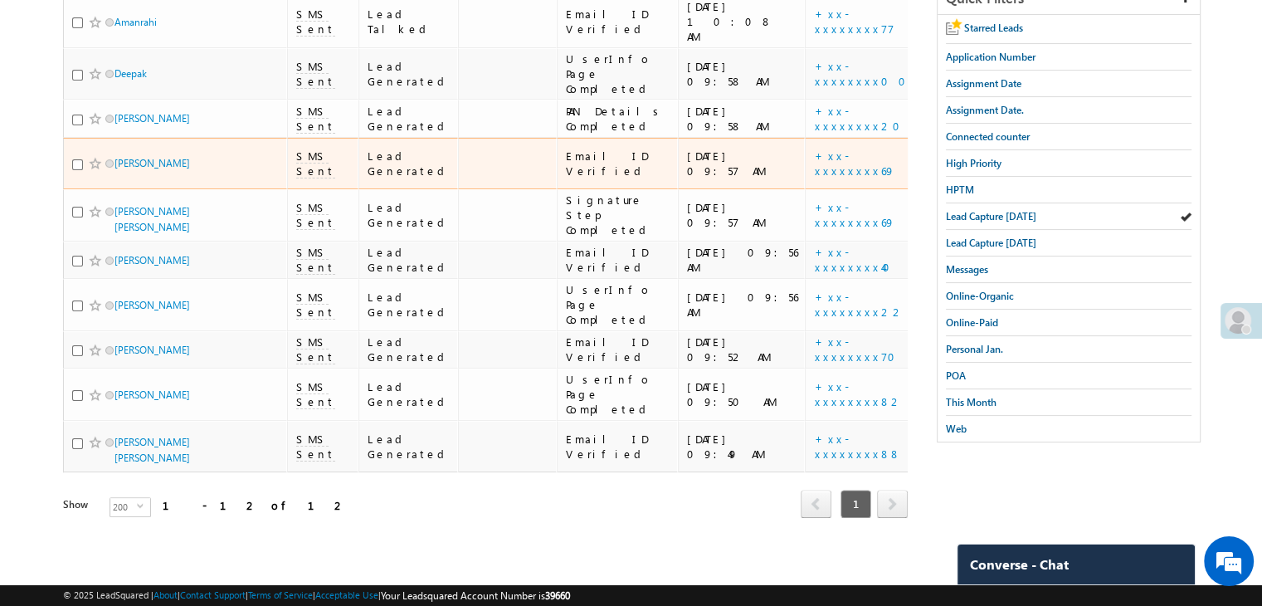
scroll to position [398, 0]
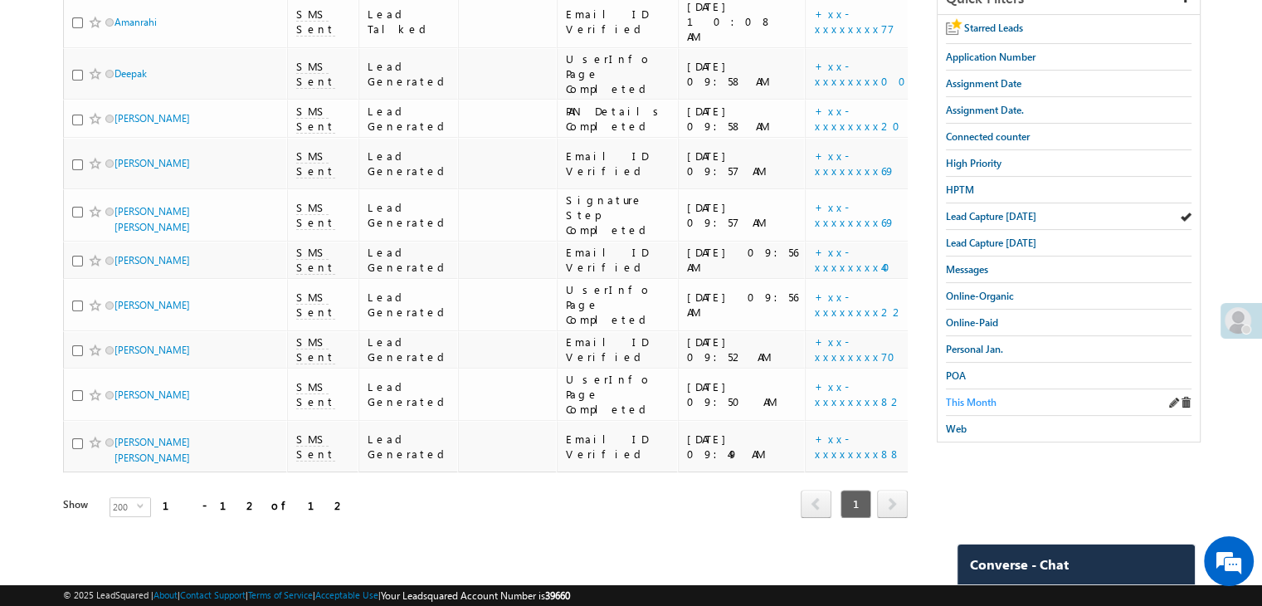
click at [987, 396] on span "This Month" at bounding box center [971, 402] width 51 height 12
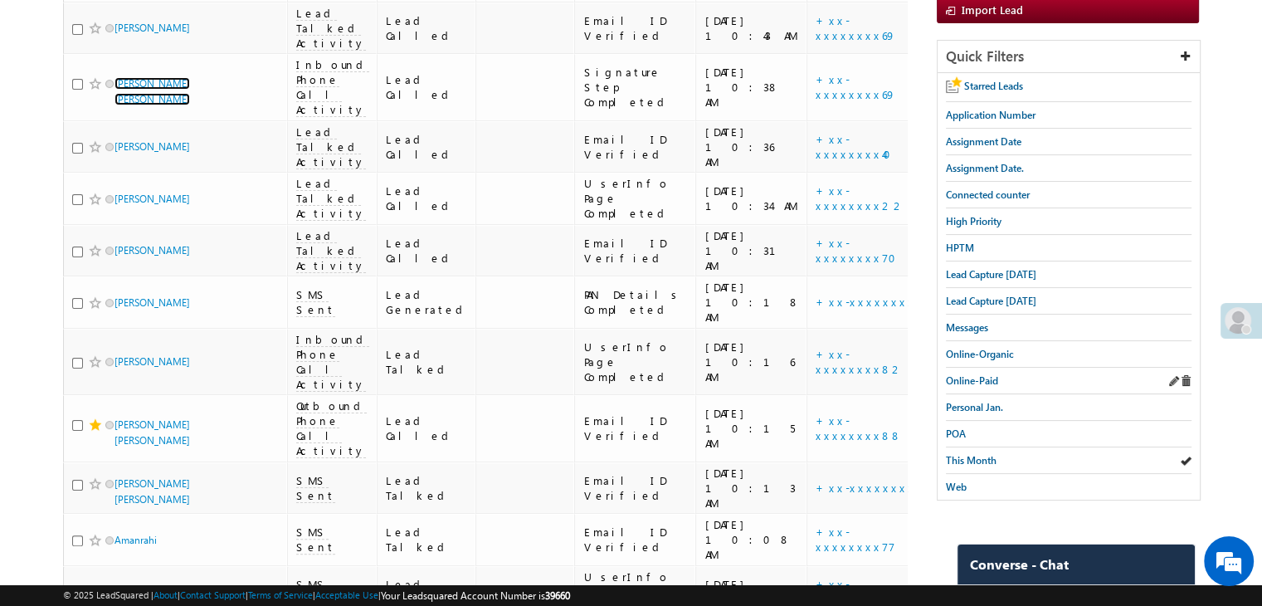
scroll to position [232, 0]
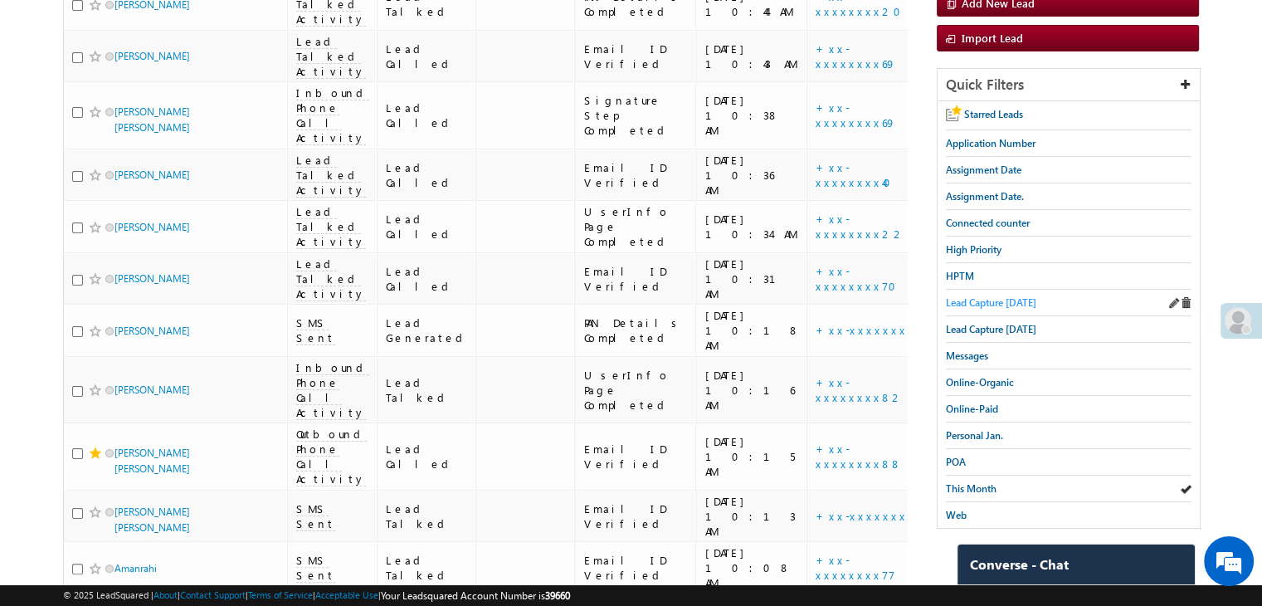
click at [1016, 300] on span "Lead Capture [DATE]" at bounding box center [991, 302] width 90 height 12
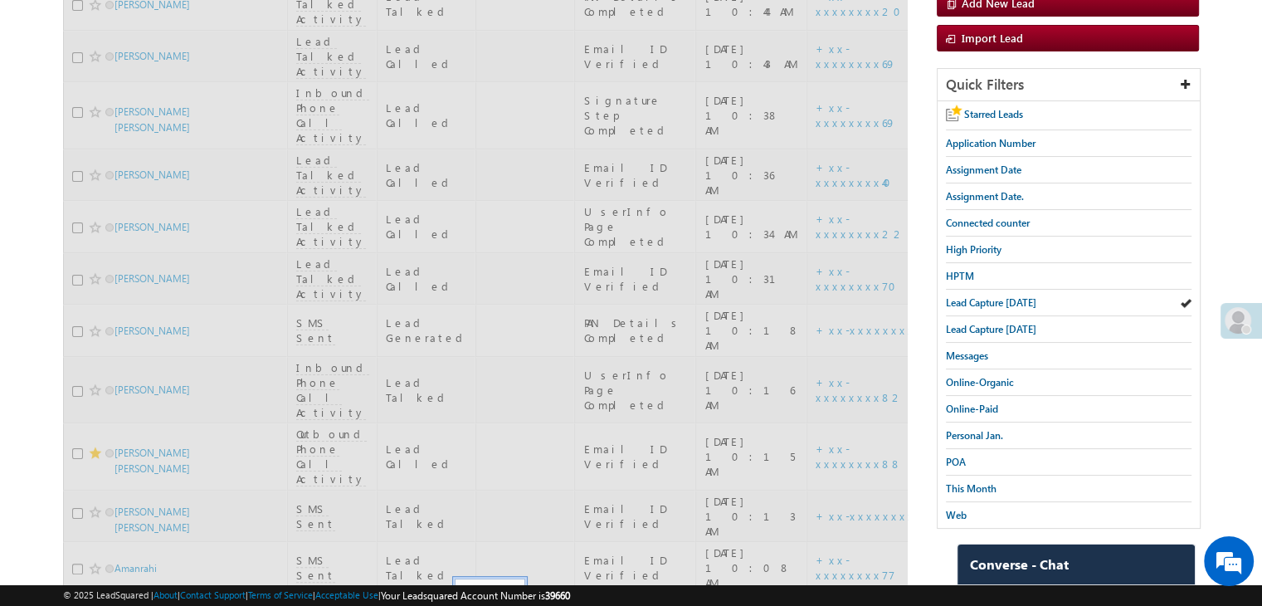
scroll to position [66, 0]
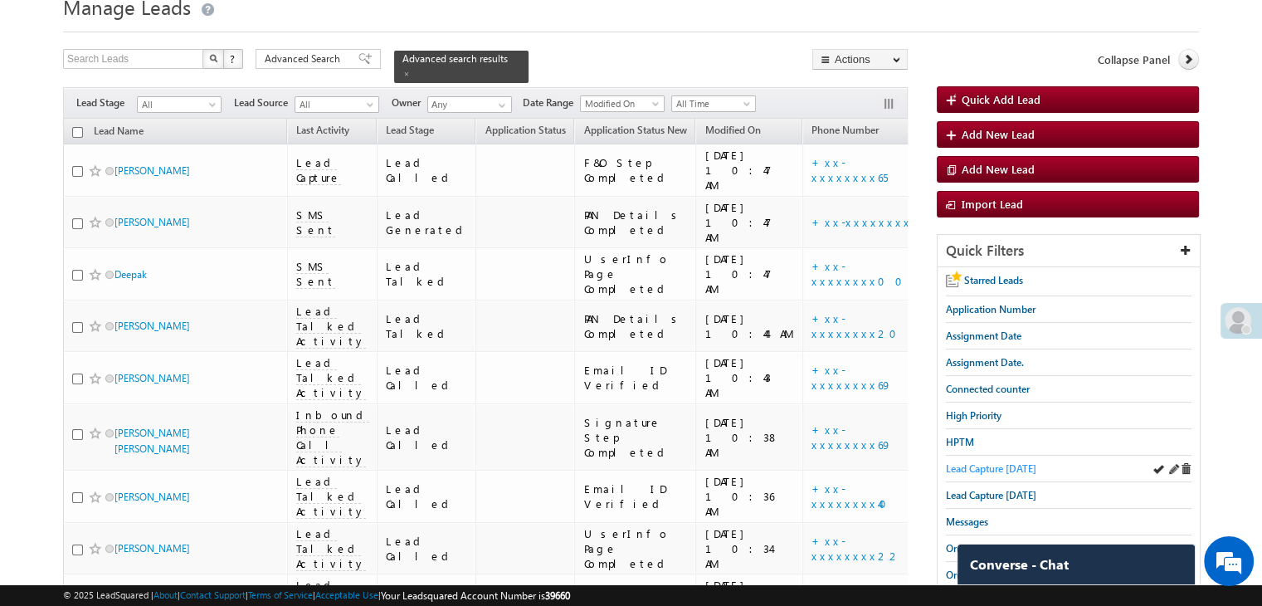
click at [963, 462] on span "Lead Capture [DATE]" at bounding box center [991, 468] width 90 height 12
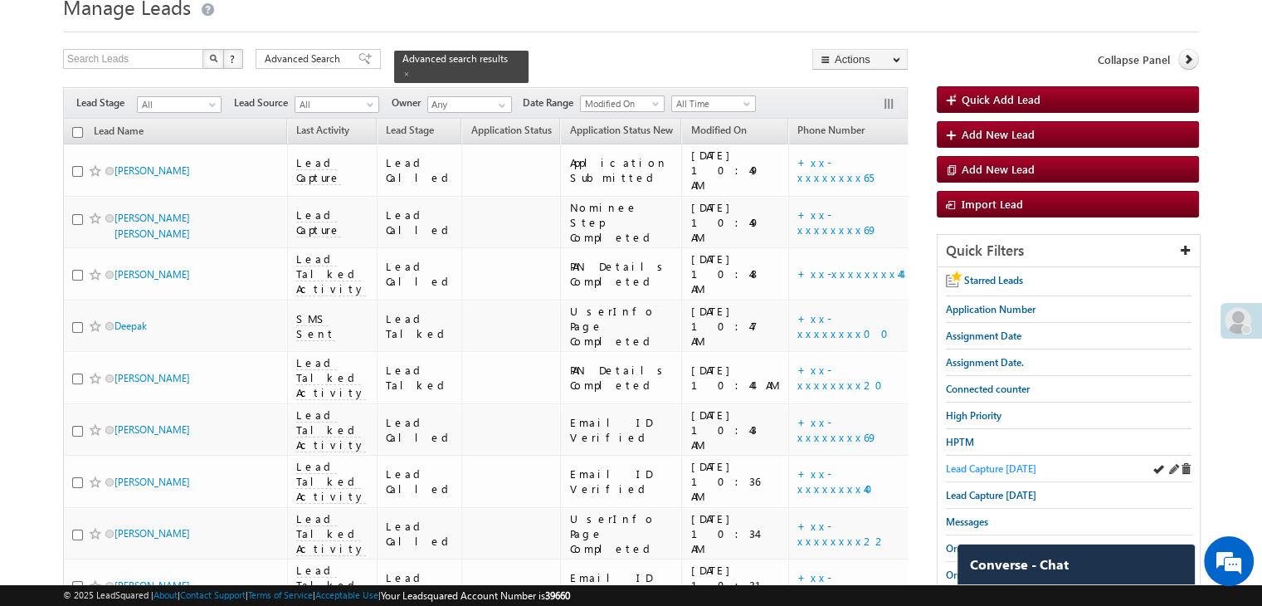
click at [1002, 470] on span "Lead Capture [DATE]" at bounding box center [991, 468] width 90 height 12
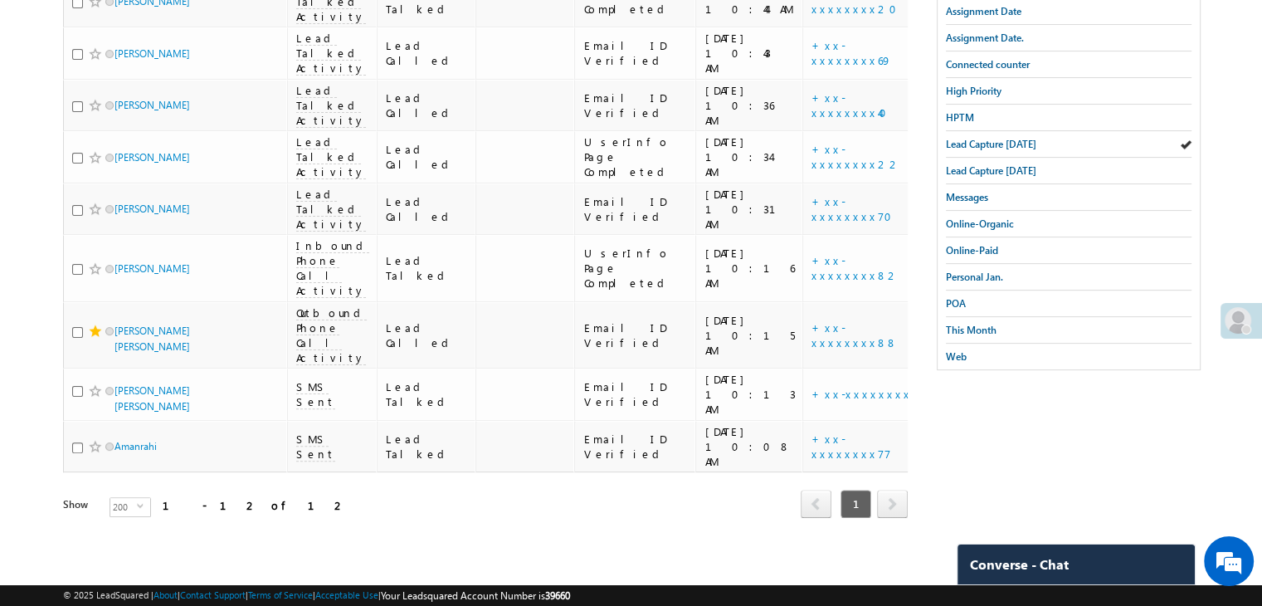
scroll to position [315, 0]
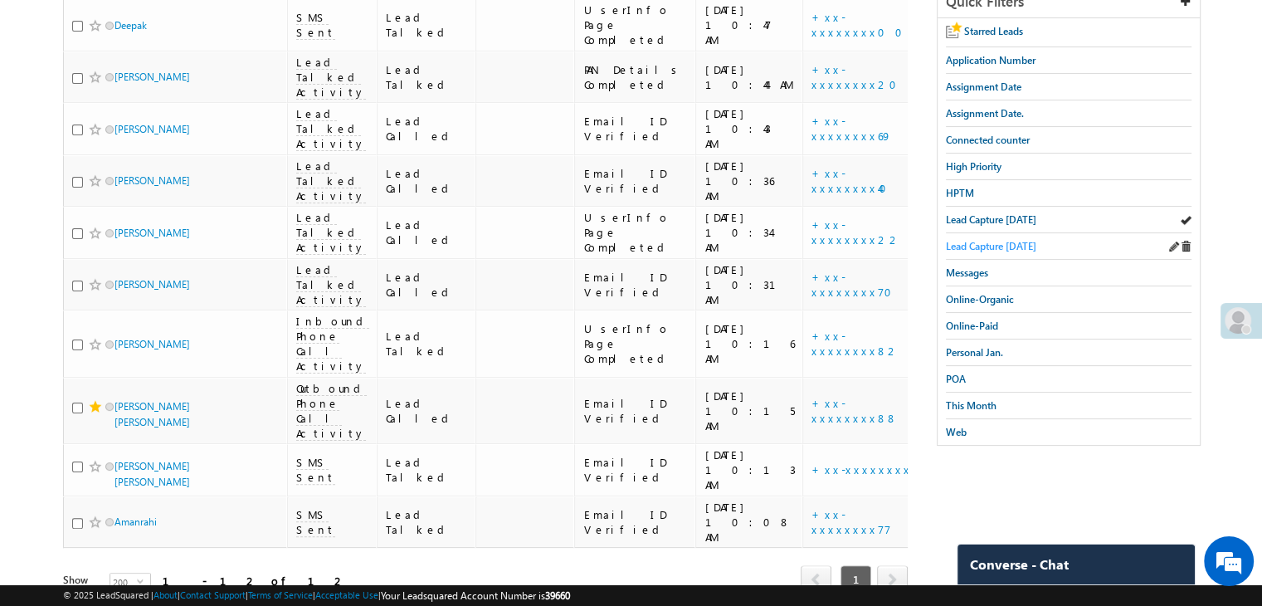
click at [1013, 240] on span "Lead Capture [DATE]" at bounding box center [991, 246] width 90 height 12
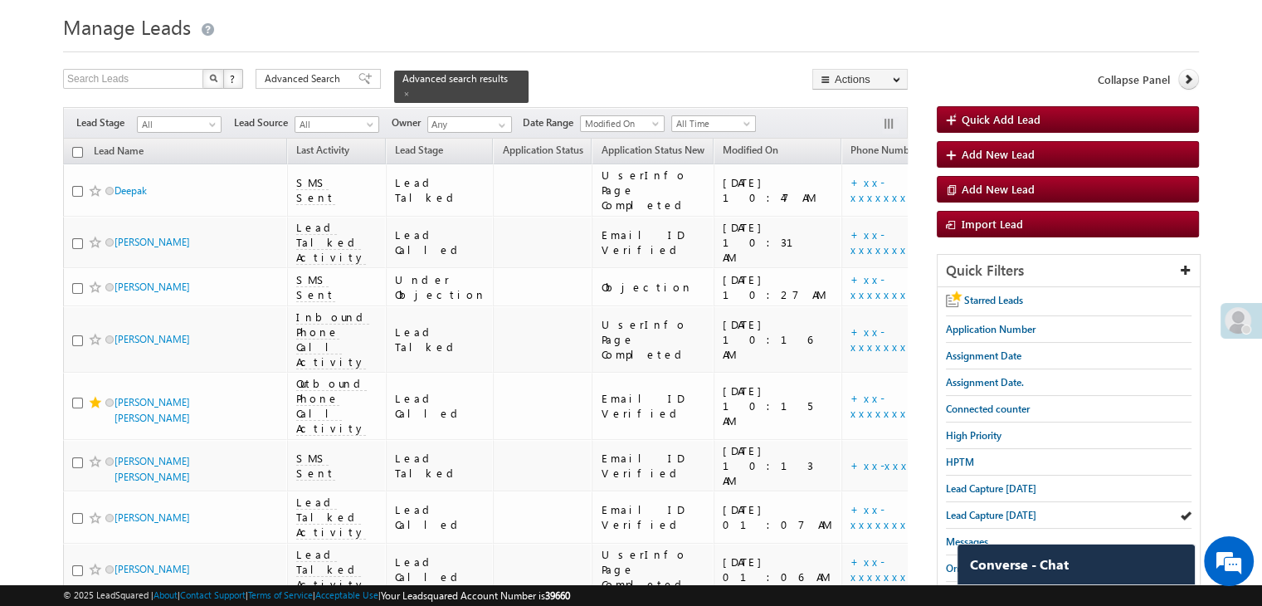
scroll to position [27, 0]
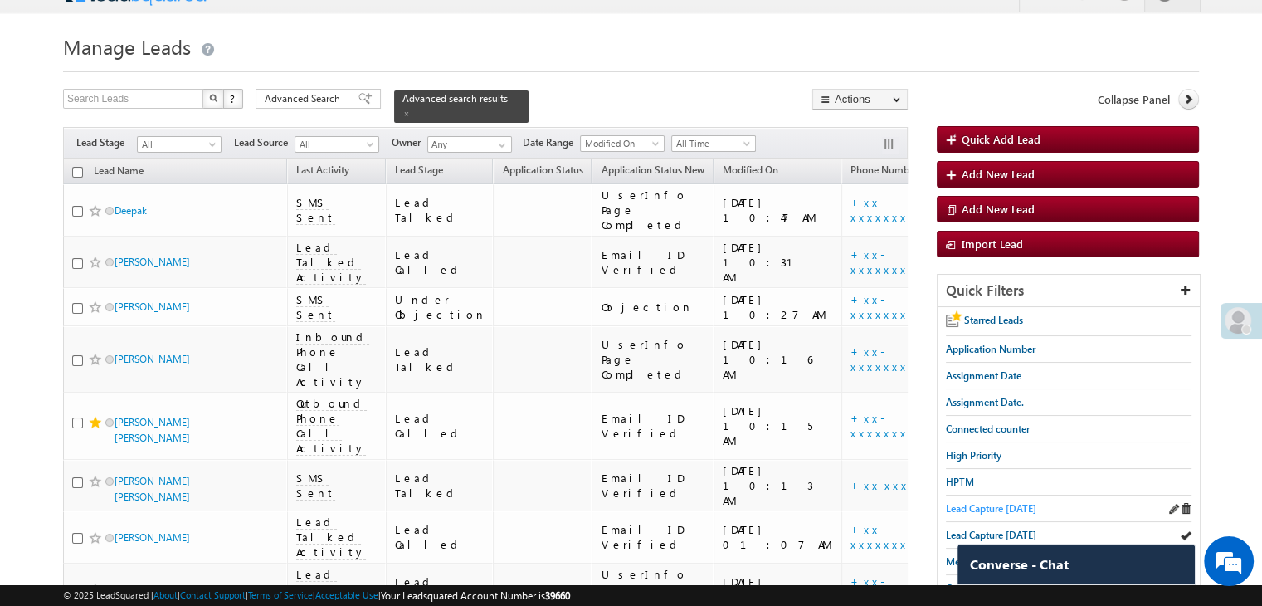
click at [1006, 503] on span "Lead Capture [DATE]" at bounding box center [991, 508] width 90 height 12
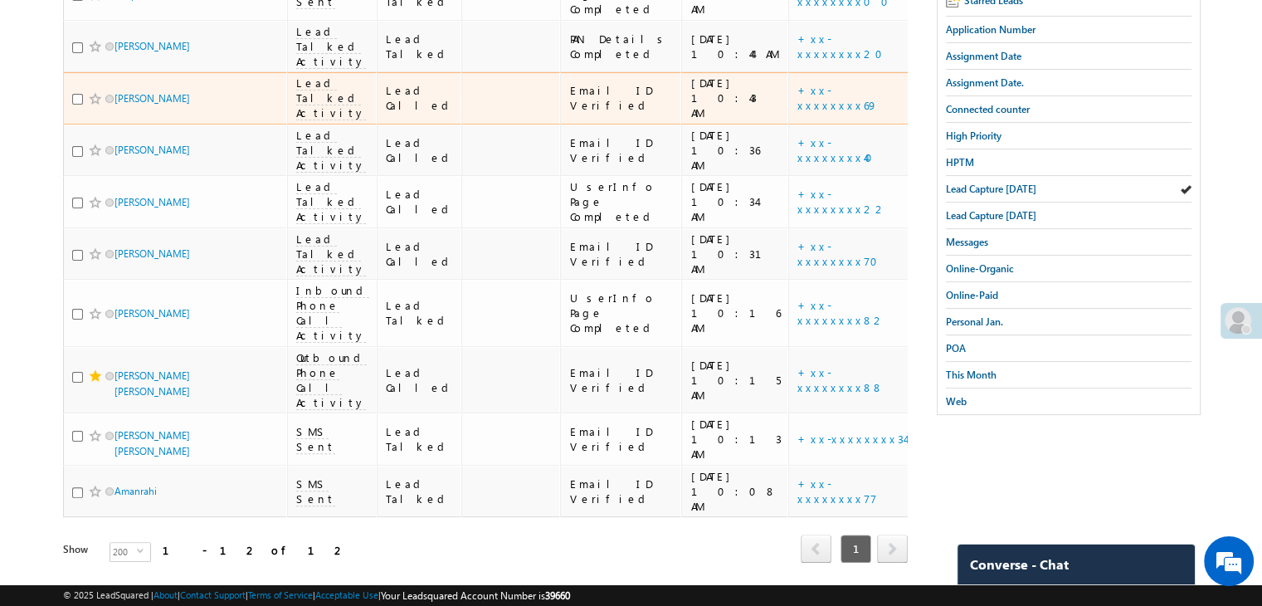
scroll to position [441, 0]
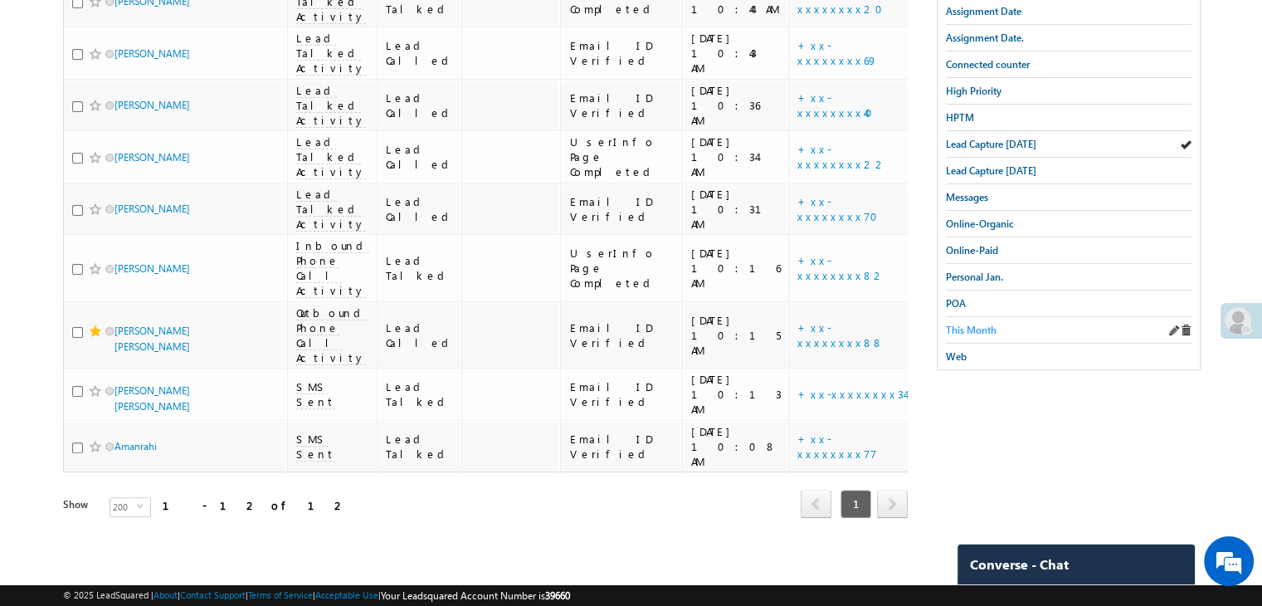
click at [972, 324] on span "This Month" at bounding box center [971, 330] width 51 height 12
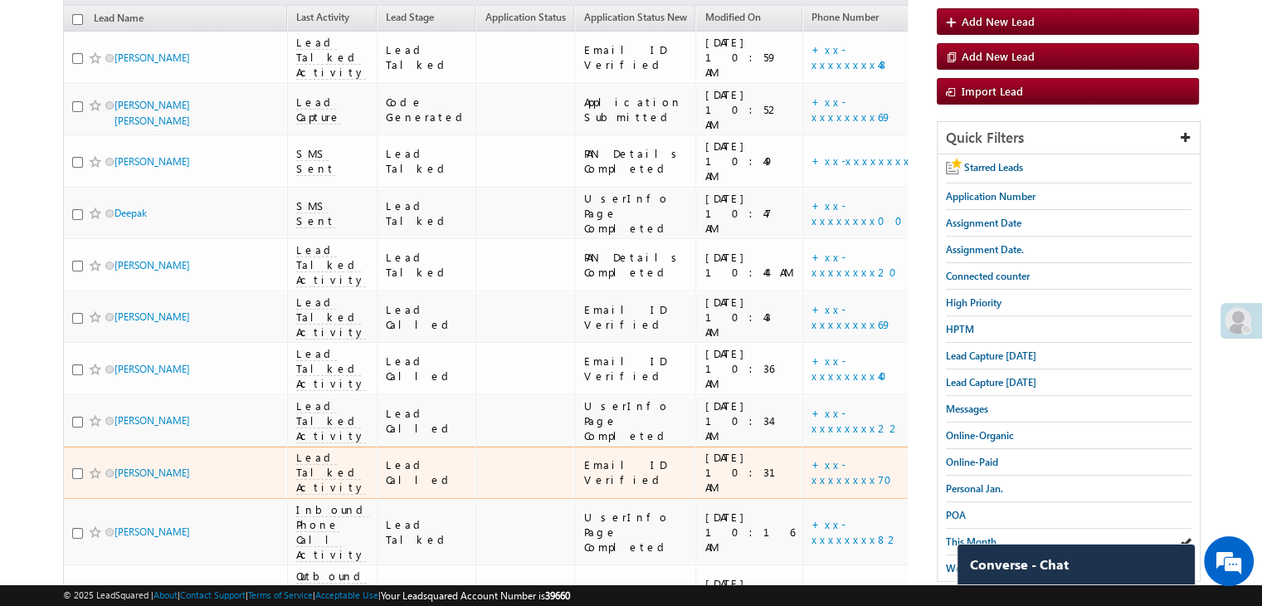
scroll to position [80, 0]
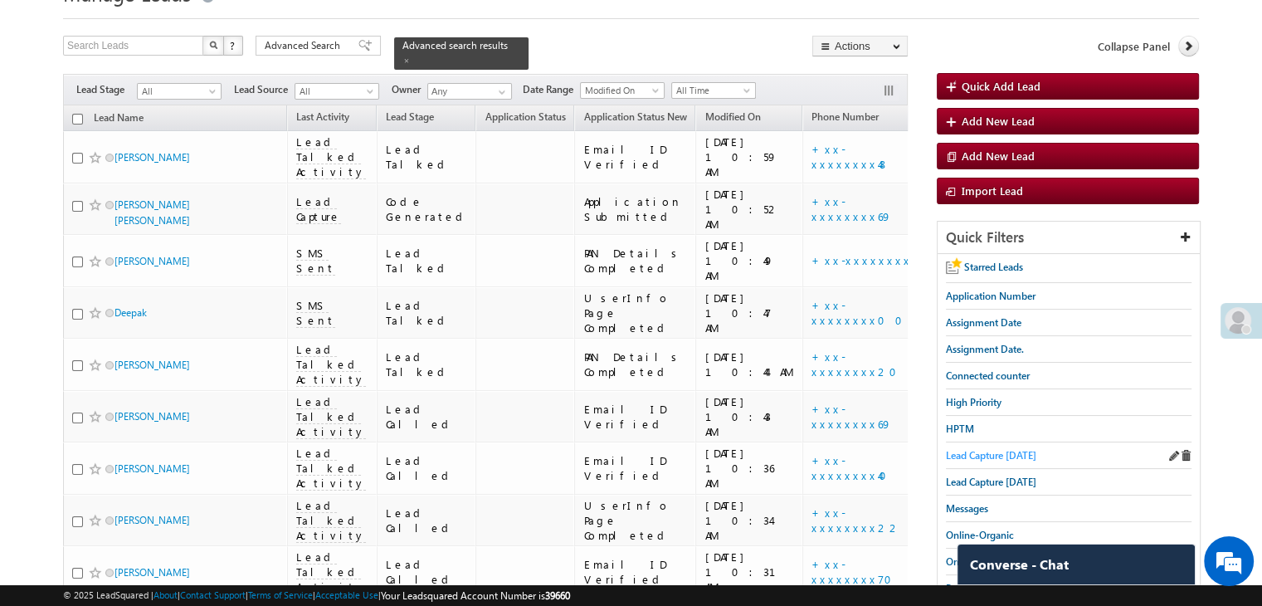
click at [989, 449] on span "Lead Capture [DATE]" at bounding box center [991, 455] width 90 height 12
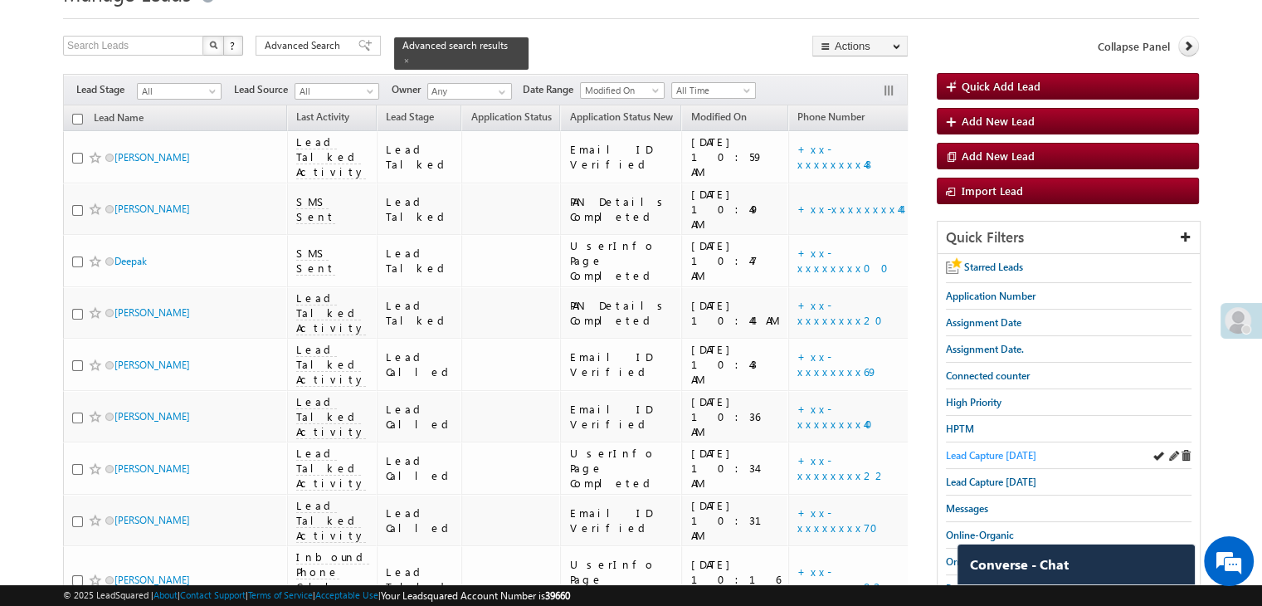
click at [966, 449] on span "Lead Capture [DATE]" at bounding box center [991, 455] width 90 height 12
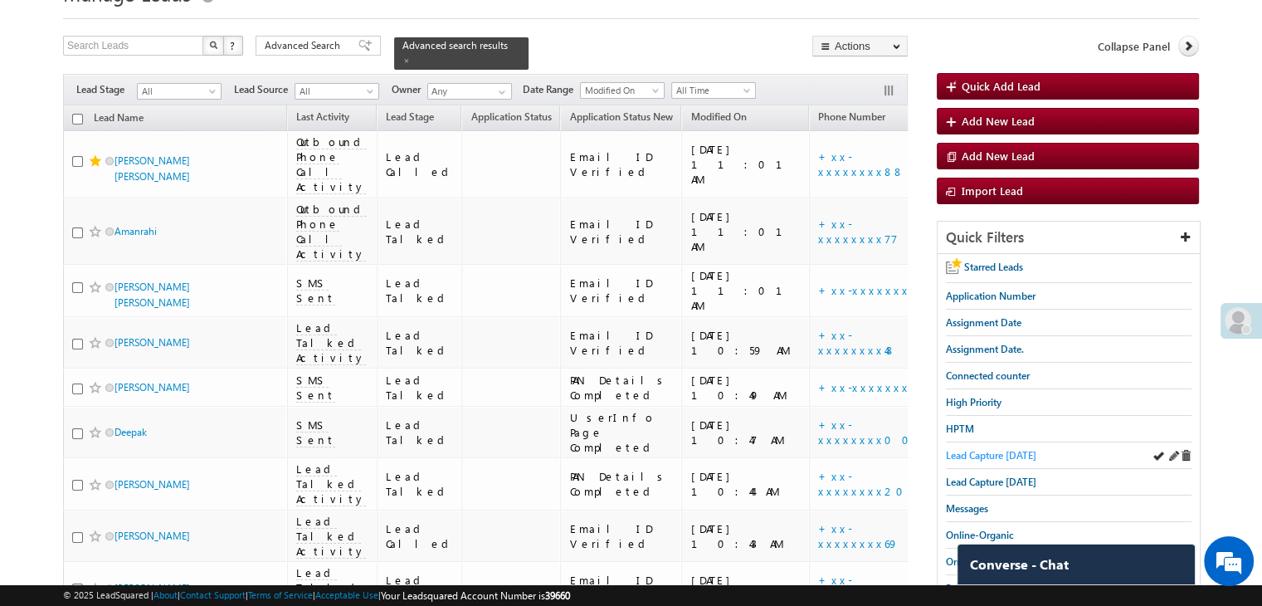
click at [1006, 449] on span "Lead Capture [DATE]" at bounding box center [991, 455] width 90 height 12
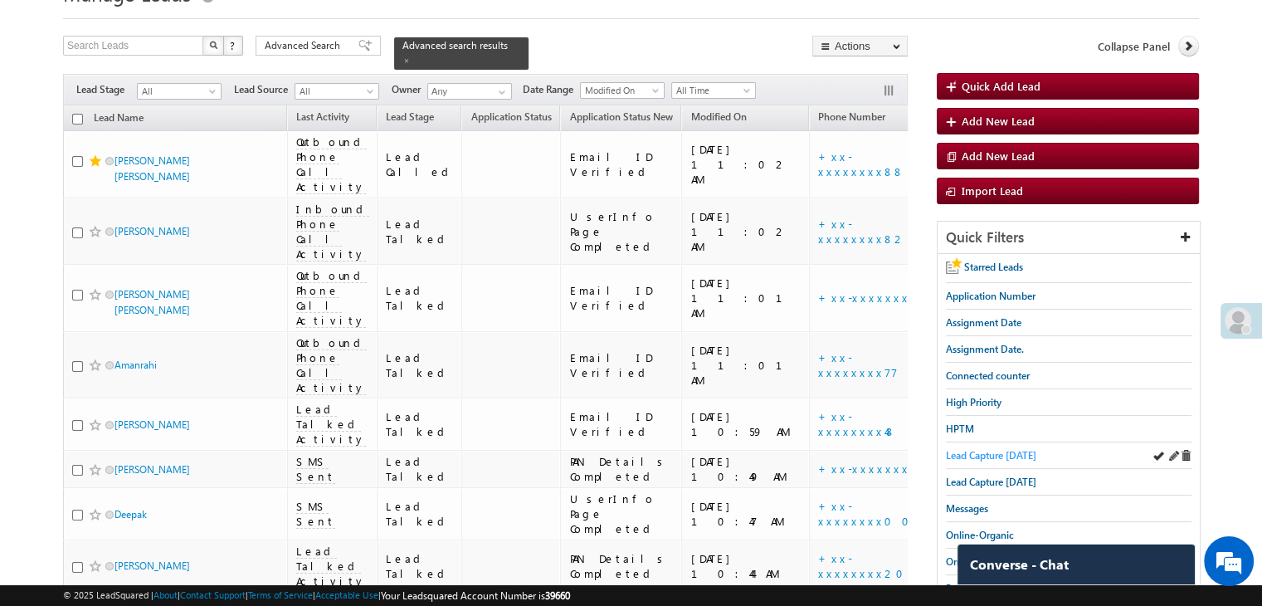
click at [1016, 452] on span "Lead Capture [DATE]" at bounding box center [991, 455] width 90 height 12
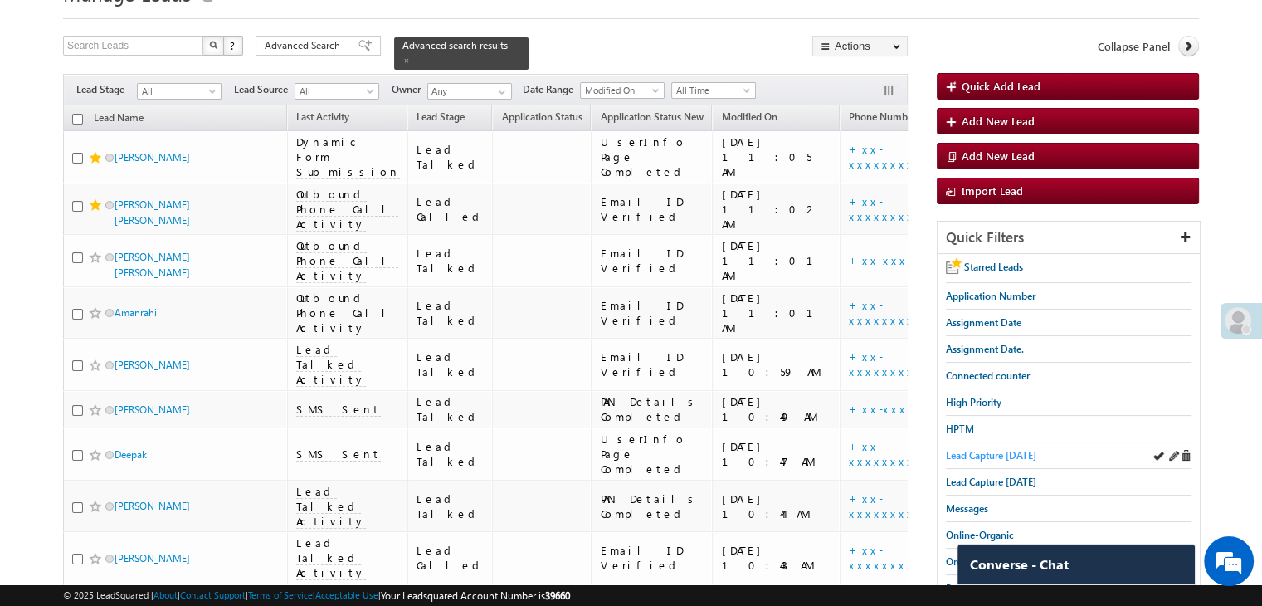
click at [1021, 449] on span "Lead Capture [DATE]" at bounding box center [991, 455] width 90 height 12
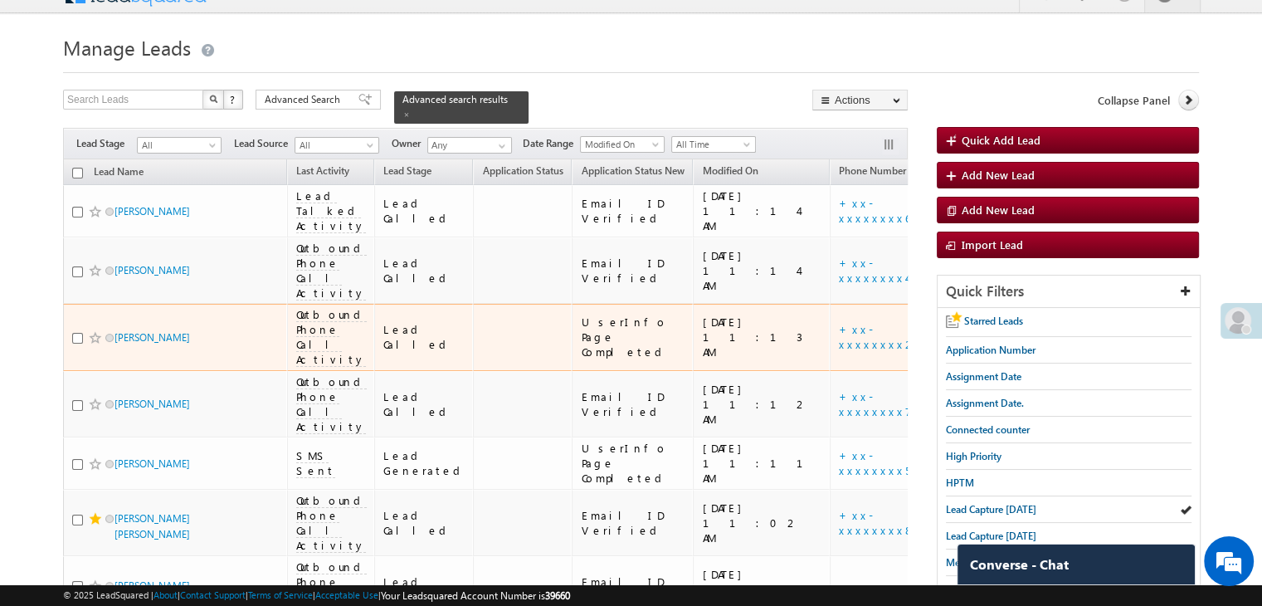
scroll to position [0, 0]
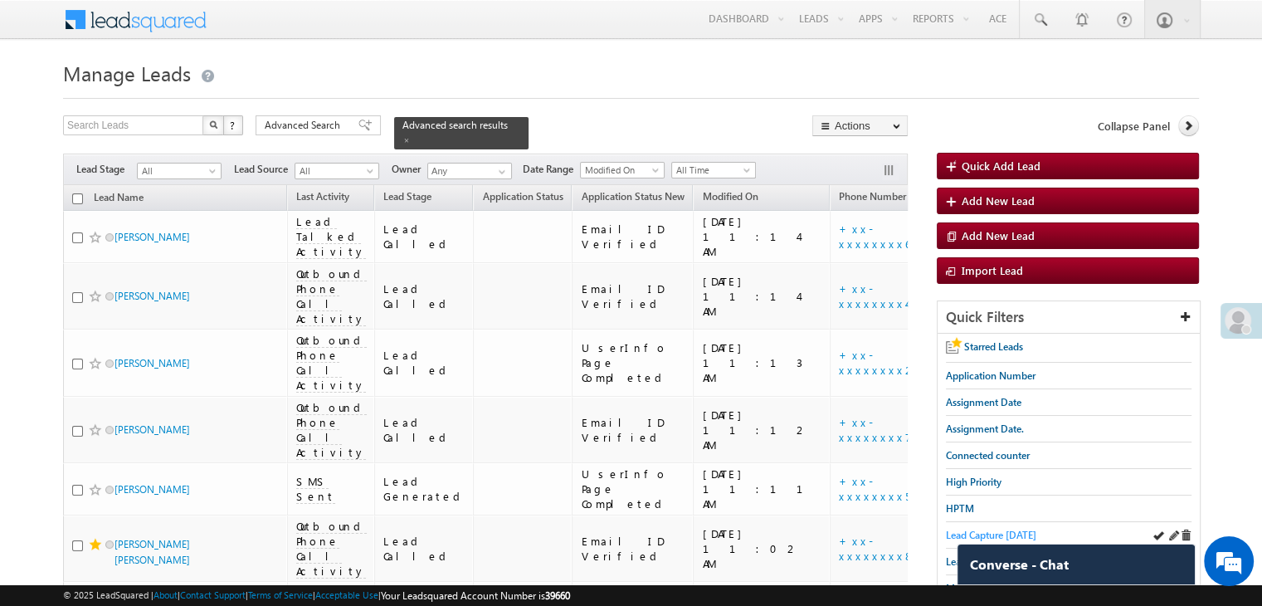
click at [998, 529] on span "Lead Capture [DATE]" at bounding box center [991, 535] width 90 height 12
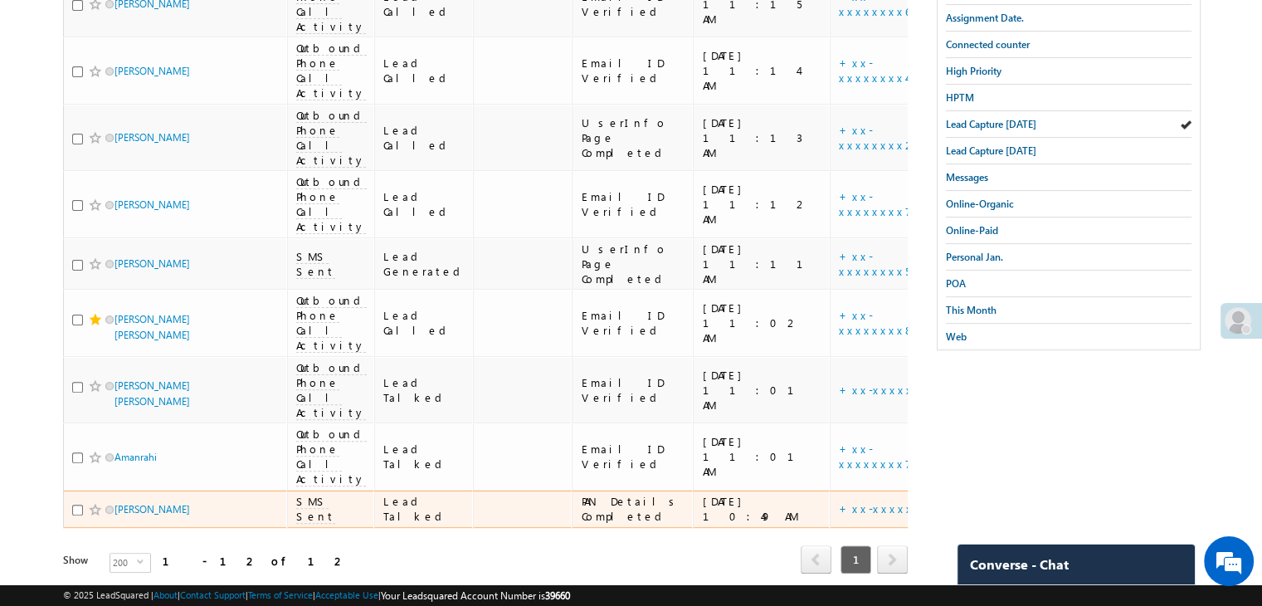
scroll to position [232, 0]
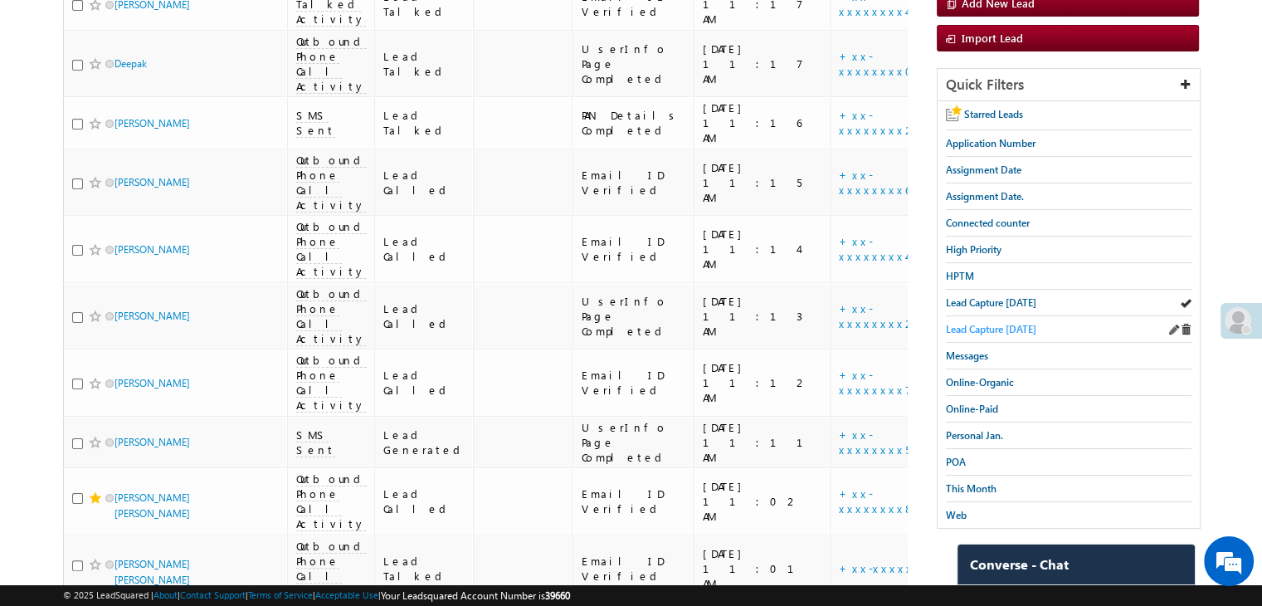
click at [983, 325] on span "Lead Capture [DATE]" at bounding box center [991, 329] width 90 height 12
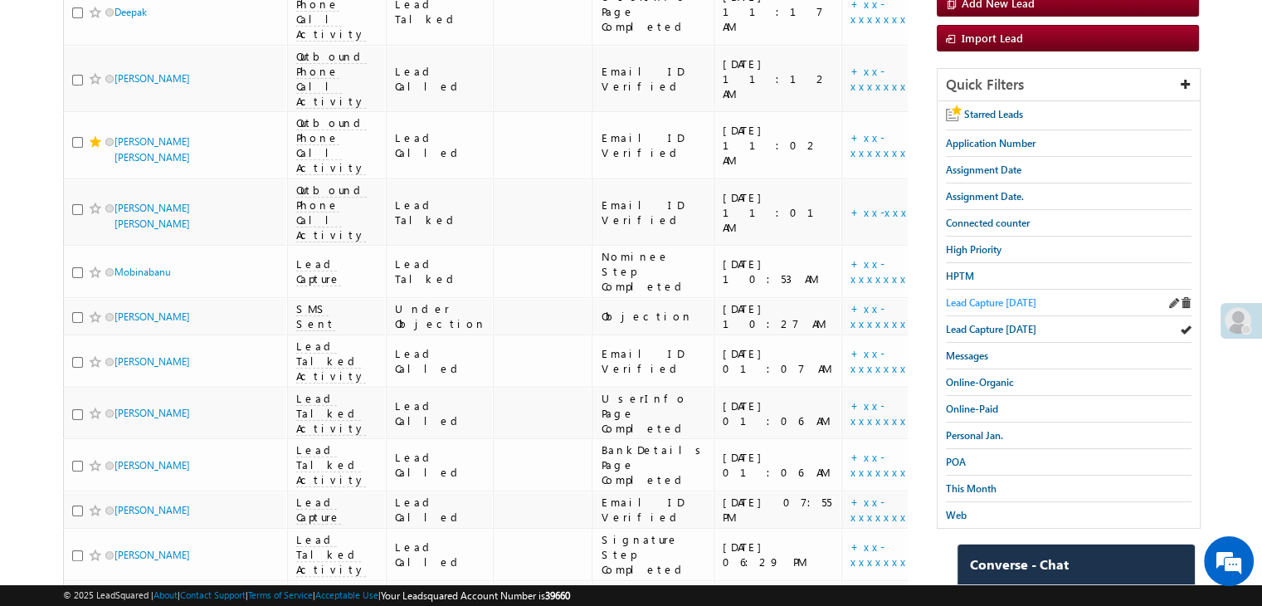
click at [1006, 300] on span "Lead Capture [DATE]" at bounding box center [991, 302] width 90 height 12
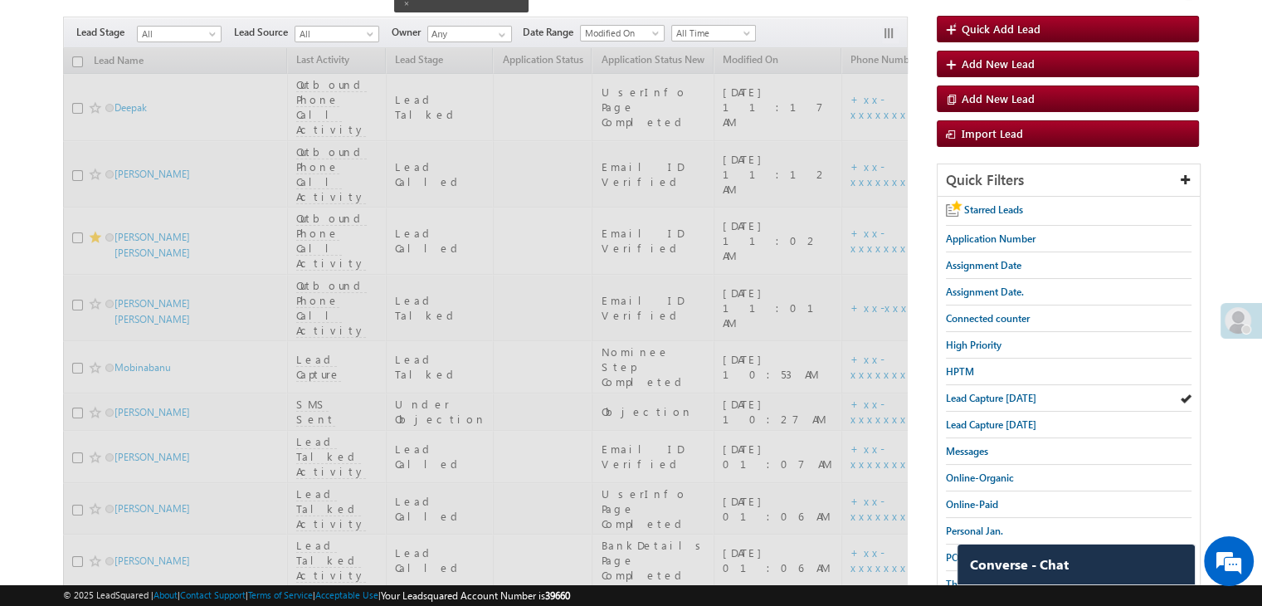
scroll to position [0, 0]
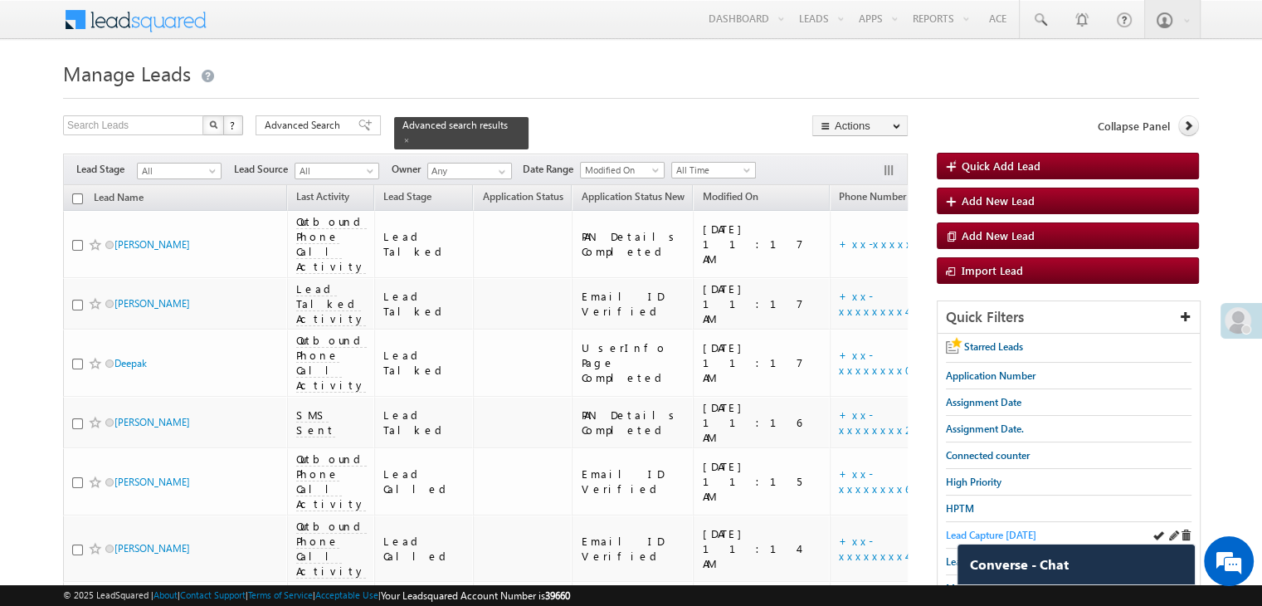
click at [1025, 532] on span "Lead Capture [DATE]" at bounding box center [991, 535] width 90 height 12
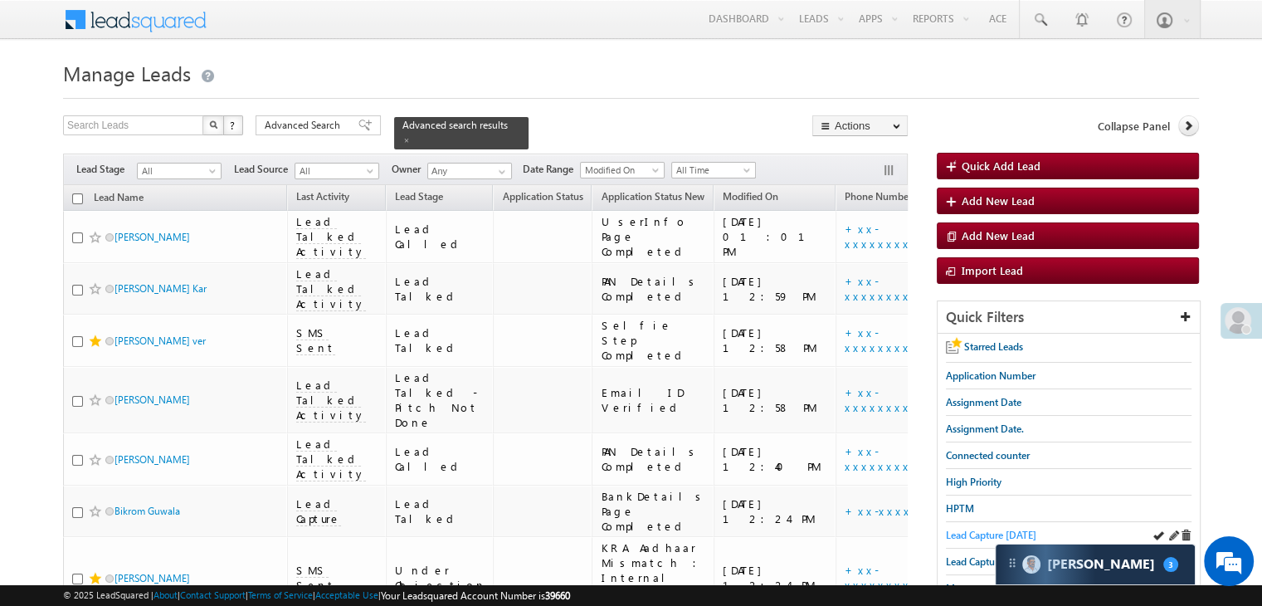
click at [973, 529] on span "Lead Capture [DATE]" at bounding box center [991, 535] width 90 height 12
